Goal: Task Accomplishment & Management: Manage account settings

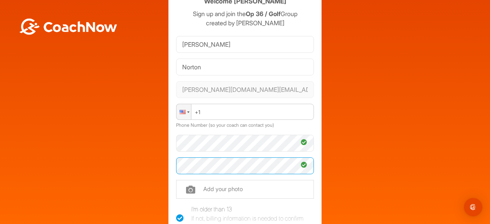
scroll to position [54, 0]
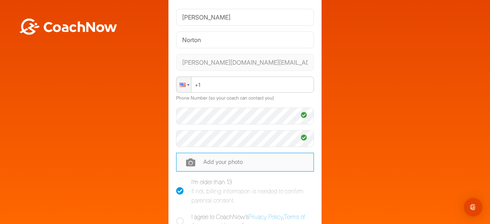
click at [298, 168] on input "file" at bounding box center [245, 162] width 138 height 18
click at [212, 163] on input "file" at bounding box center [245, 162] width 138 height 18
type input "C:\fakepath\IMG_4685.jpg"
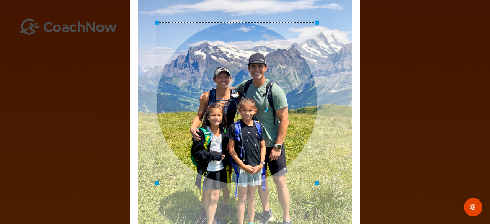
drag, startPoint x: 395, startPoint y: 130, endPoint x: 473, endPoint y: 150, distance: 80.4
click at [473, 150] on div "Adjust Your Picture ✕ Set Picture Cancel" at bounding box center [245, 112] width 490 height 224
click at [485, 168] on div "Adjust Your Picture ✕ Set Picture Cancel" at bounding box center [245, 112] width 490 height 224
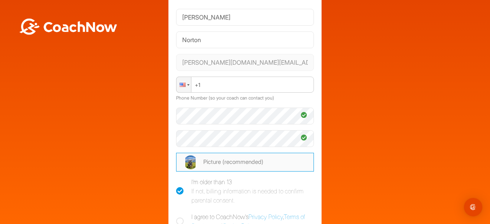
drag, startPoint x: 485, startPoint y: 168, endPoint x: 489, endPoint y: 179, distance: 11.2
click at [259, 162] on input "file" at bounding box center [245, 162] width 138 height 18
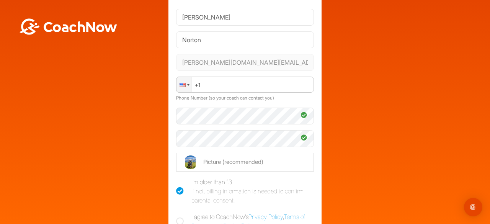
click at [178, 218] on icon at bounding box center [180, 221] width 8 height 8
click at [178, 217] on input "I agree to CoachNow's Privacy Policy , Terms of Service , and Cookie Policy ." at bounding box center [178, 214] width 5 height 5
checkbox input "true"
drag, startPoint x: 253, startPoint y: 198, endPoint x: 260, endPoint y: 98, distance: 100.5
click at [260, 98] on form "[PERSON_NAME] [PERSON_NAME][DOMAIN_NAME][EMAIL_ADDRESS][PERSON_NAME][DOMAIN_NAM…" at bounding box center [245, 132] width 138 height 253
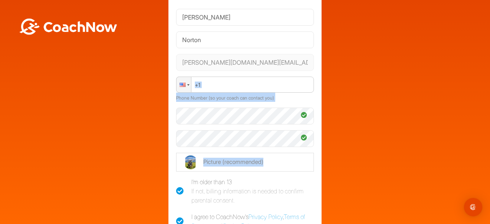
drag, startPoint x: 353, startPoint y: 178, endPoint x: 358, endPoint y: 87, distance: 91.5
click at [358, 87] on div "Welcome [PERSON_NAME] Sign up and join the Op 36 / Golf Group created by [PERSO…" at bounding box center [245, 130] width 482 height 336
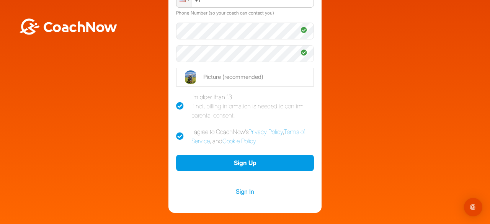
click at [358, 127] on div "Welcome [PERSON_NAME] Sign up and join the Op 36 / Golf Group created by [PERSO…" at bounding box center [245, 45] width 482 height 336
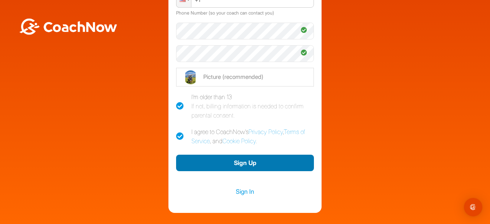
click at [245, 162] on button "Sign Up" at bounding box center [245, 163] width 138 height 16
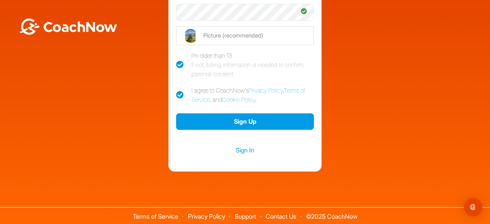
scroll to position [132, 0]
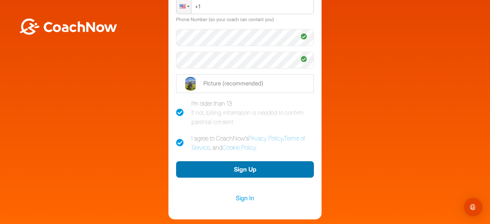
click at [244, 171] on button "Sign Up" at bounding box center [245, 169] width 138 height 16
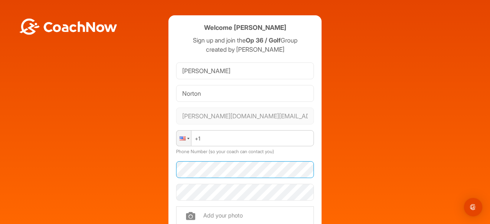
click at [118, 159] on div "Welcome [PERSON_NAME] Sign up and join the Op 36 / Golf Group created by [PERSO…" at bounding box center [245, 183] width 482 height 336
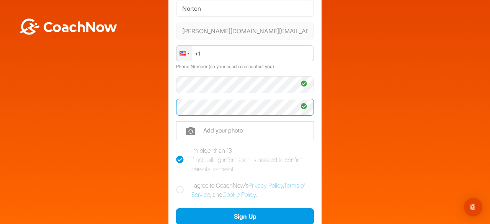
scroll to position [85, 0]
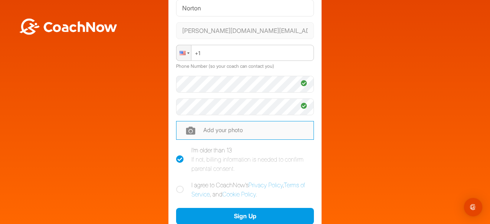
click at [251, 135] on input "file" at bounding box center [245, 130] width 138 height 18
type input "C:\fakepath\IMG_4685.jpg"
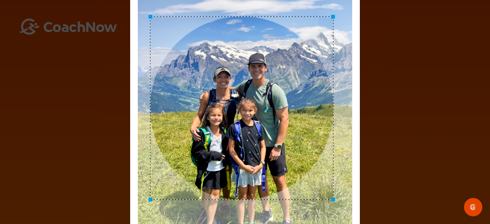
drag, startPoint x: 484, startPoint y: 59, endPoint x: 488, endPoint y: 176, distance: 117.1
click at [488, 176] on div "Adjust Your Picture ✕ Set Picture Cancel" at bounding box center [245, 112] width 490 height 224
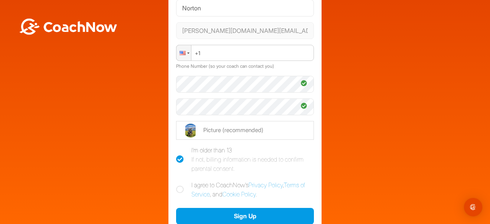
click at [178, 190] on icon at bounding box center [180, 190] width 8 height 8
click at [178, 185] on input "I agree to CoachNow's Privacy Policy , Terms of Service , and Cookie Policy ." at bounding box center [178, 182] width 5 height 5
checkbox input "true"
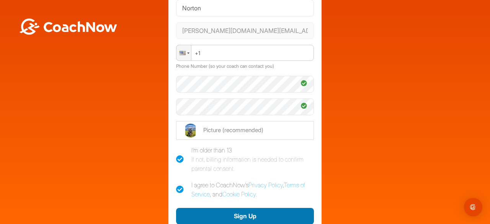
click at [250, 215] on button "Sign Up" at bounding box center [245, 216] width 138 height 16
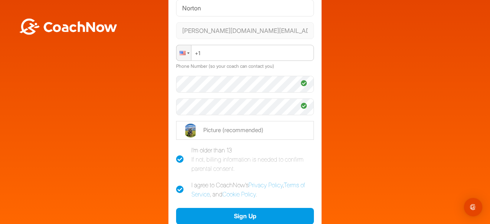
click at [244, 68] on label "Phone Number (so your coach can contact you)" at bounding box center [225, 66] width 98 height 6
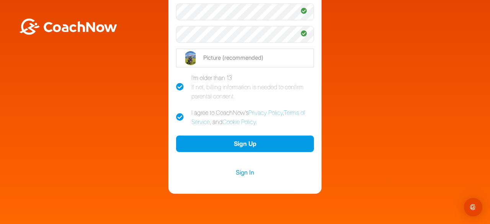
scroll to position [180, 0]
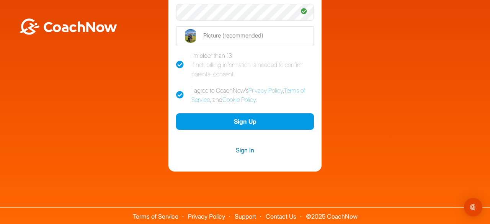
click at [240, 150] on link "Sign In" at bounding box center [245, 150] width 138 height 10
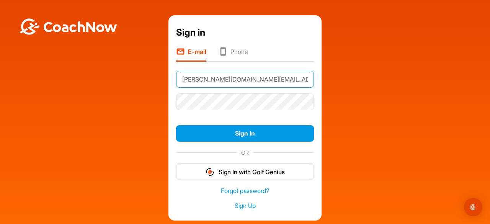
type input "Norton"
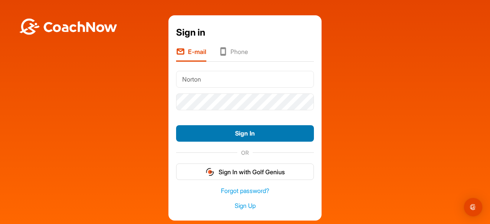
click at [244, 133] on button "Sign In" at bounding box center [245, 133] width 138 height 16
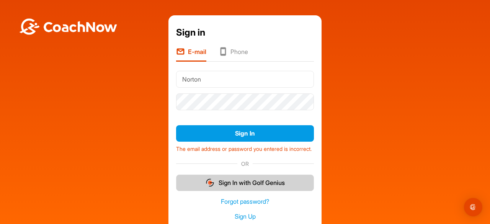
click at [233, 187] on button "Sign In with Golf Genius" at bounding box center [245, 182] width 138 height 16
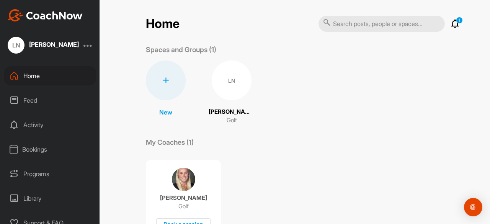
click at [207, 50] on p "Spaces and Groups (1)" at bounding box center [181, 49] width 70 height 10
click at [452, 26] on icon at bounding box center [454, 23] width 9 height 9
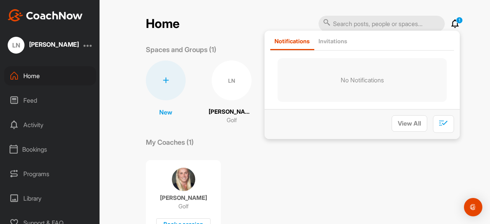
click at [289, 186] on div "Caitlin Cannon Golf Book a session" at bounding box center [303, 194] width 314 height 83
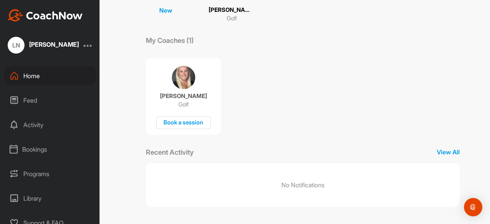
scroll to position [61, 0]
